Goal: Task Accomplishment & Management: Manage account settings

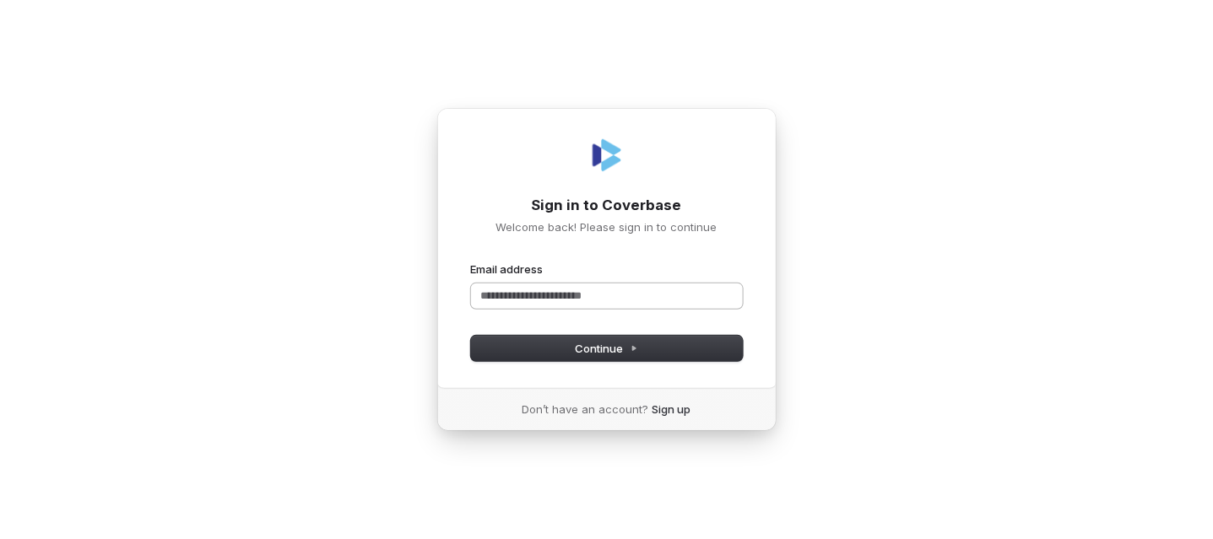
click at [561, 294] on input "Email address" at bounding box center [607, 296] width 272 height 25
click at [602, 344] on span "Continue" at bounding box center [606, 348] width 63 height 15
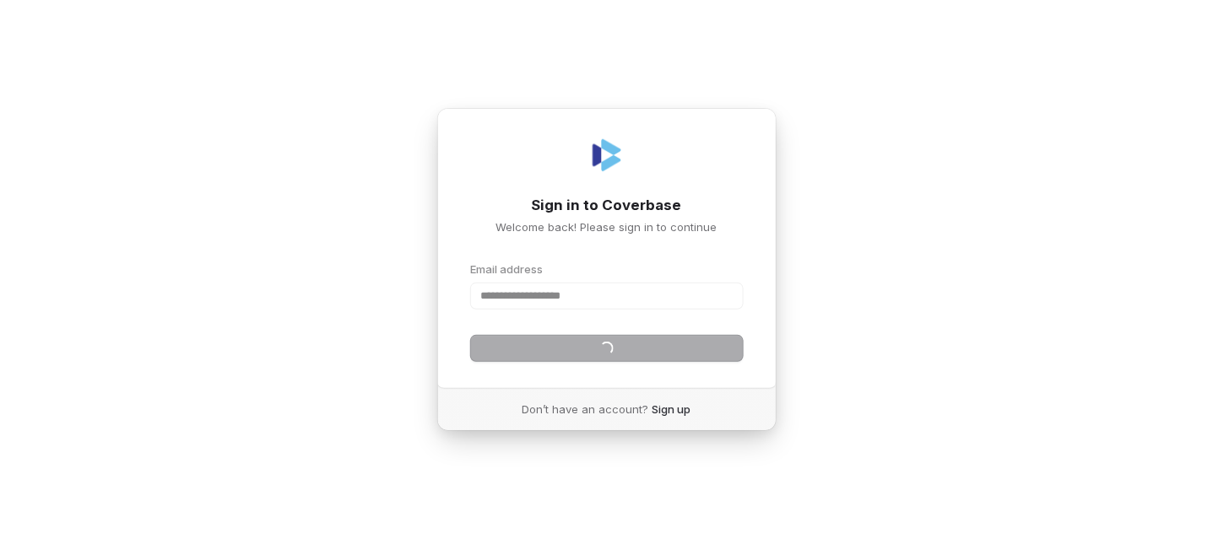
type input "**********"
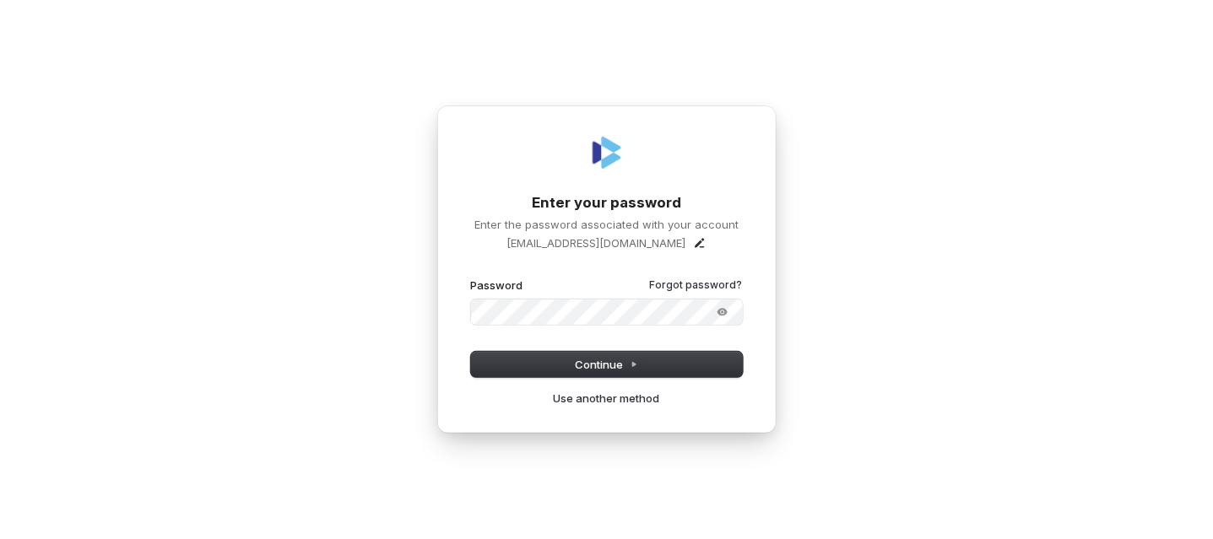
click at [471, 278] on button "submit" at bounding box center [471, 278] width 0 height 0
